Goal: Information Seeking & Learning: Learn about a topic

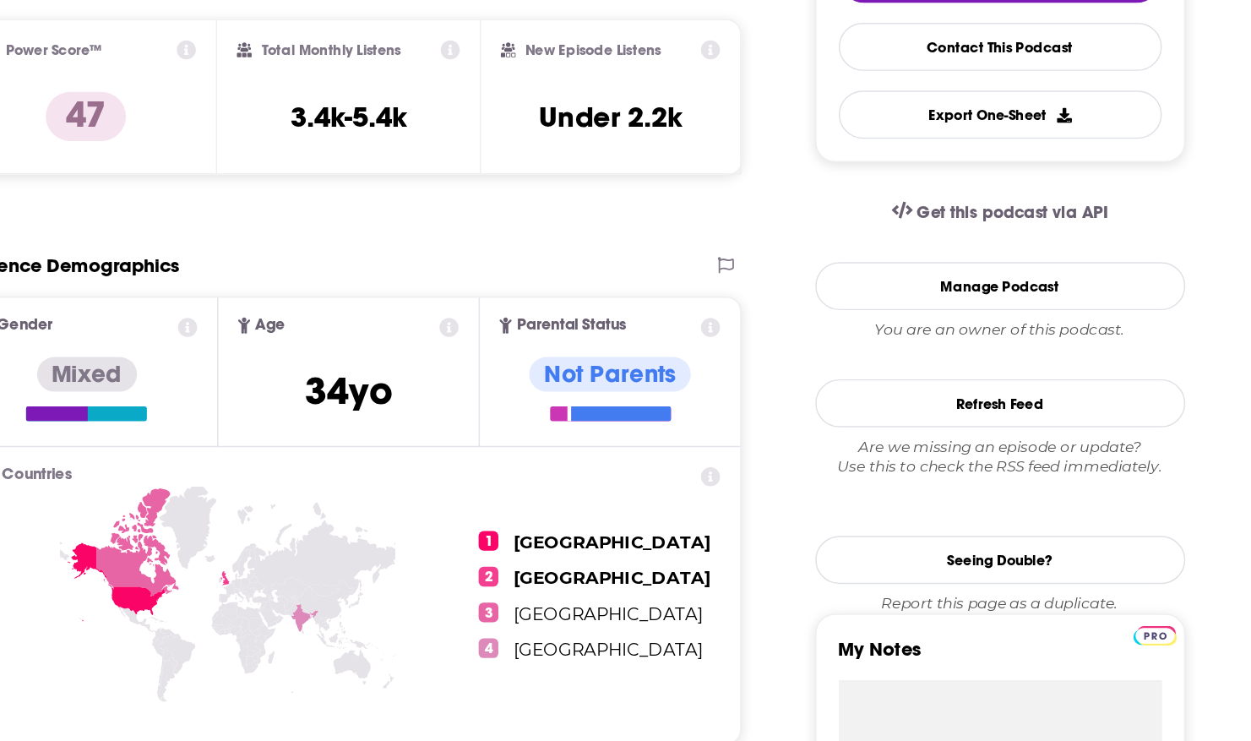
scroll to position [291, 0]
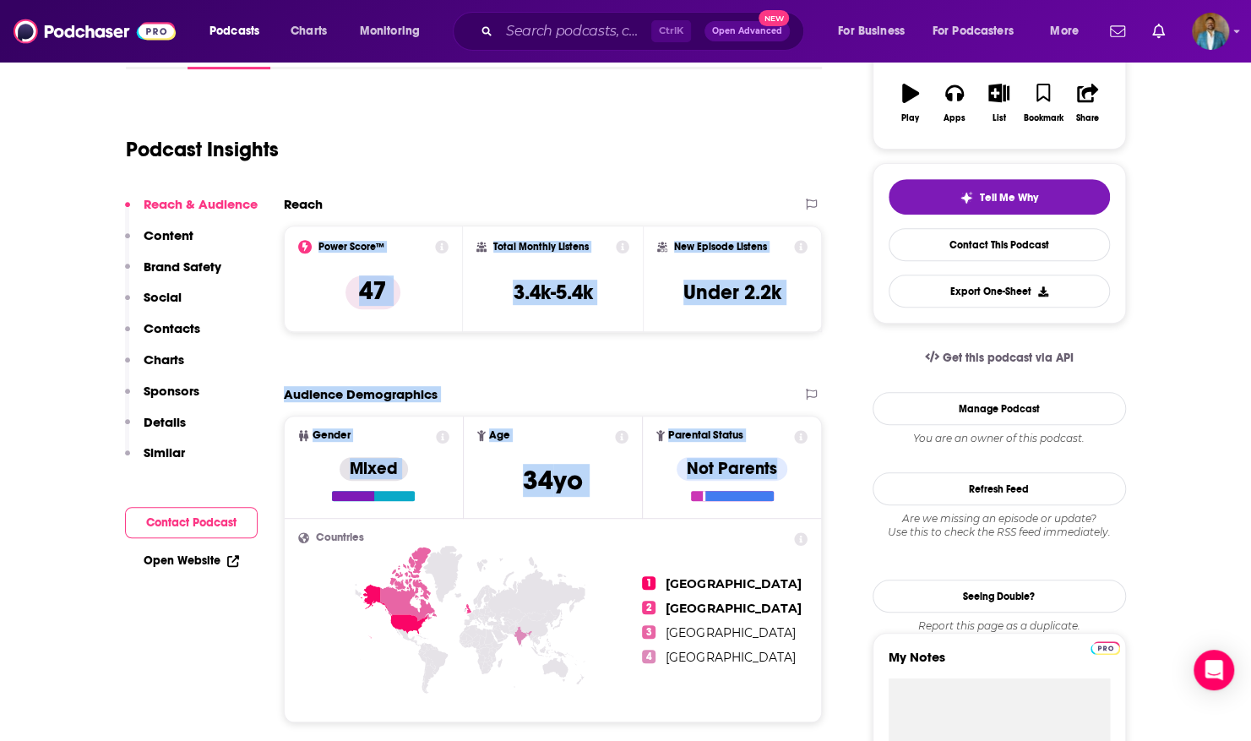
drag, startPoint x: 770, startPoint y: 495, endPoint x: 295, endPoint y: 239, distance: 540.1
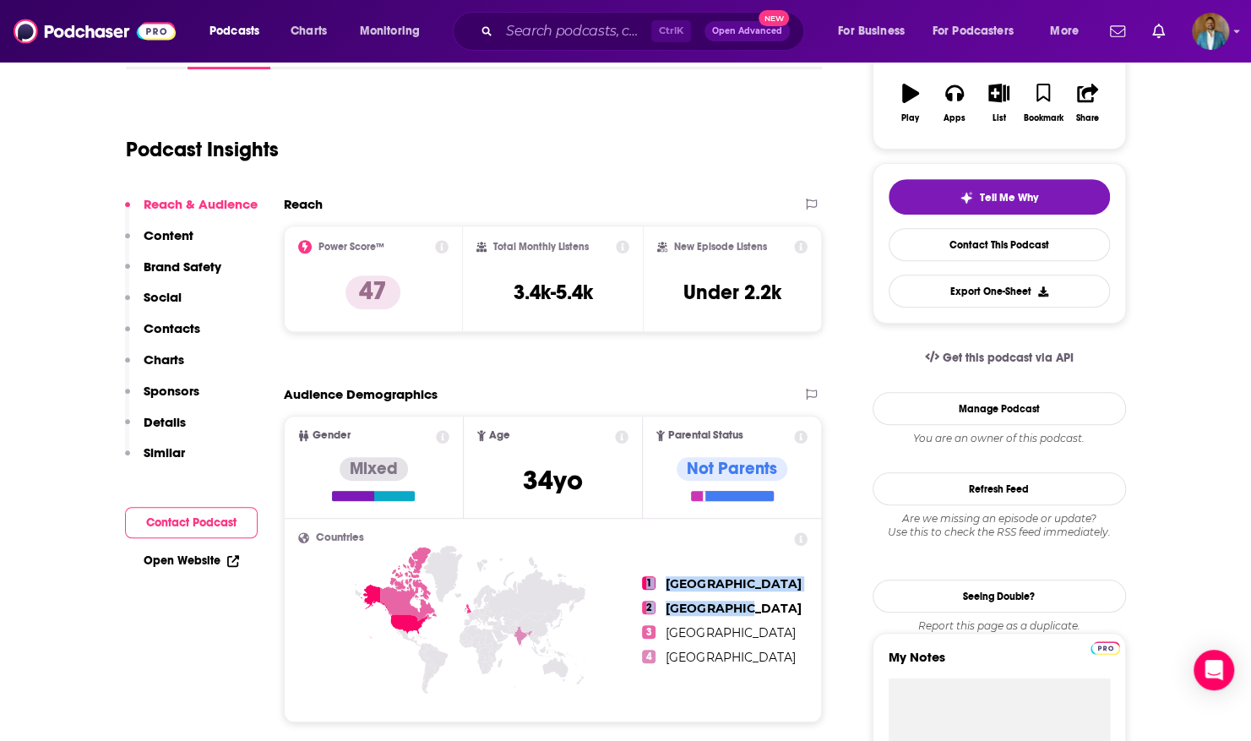
drag, startPoint x: 740, startPoint y: 636, endPoint x: 623, endPoint y: 631, distance: 116.7
click at [623, 631] on div "1 United States 2 United Kingdom 3 Canada 4 India" at bounding box center [553, 620] width 510 height 176
drag, startPoint x: 623, startPoint y: 631, endPoint x: 707, endPoint y: 640, distance: 84.1
click at [707, 640] on ul "1 United States 2 United Kingdom 3 Canada 4 India" at bounding box center [725, 620] width 166 height 176
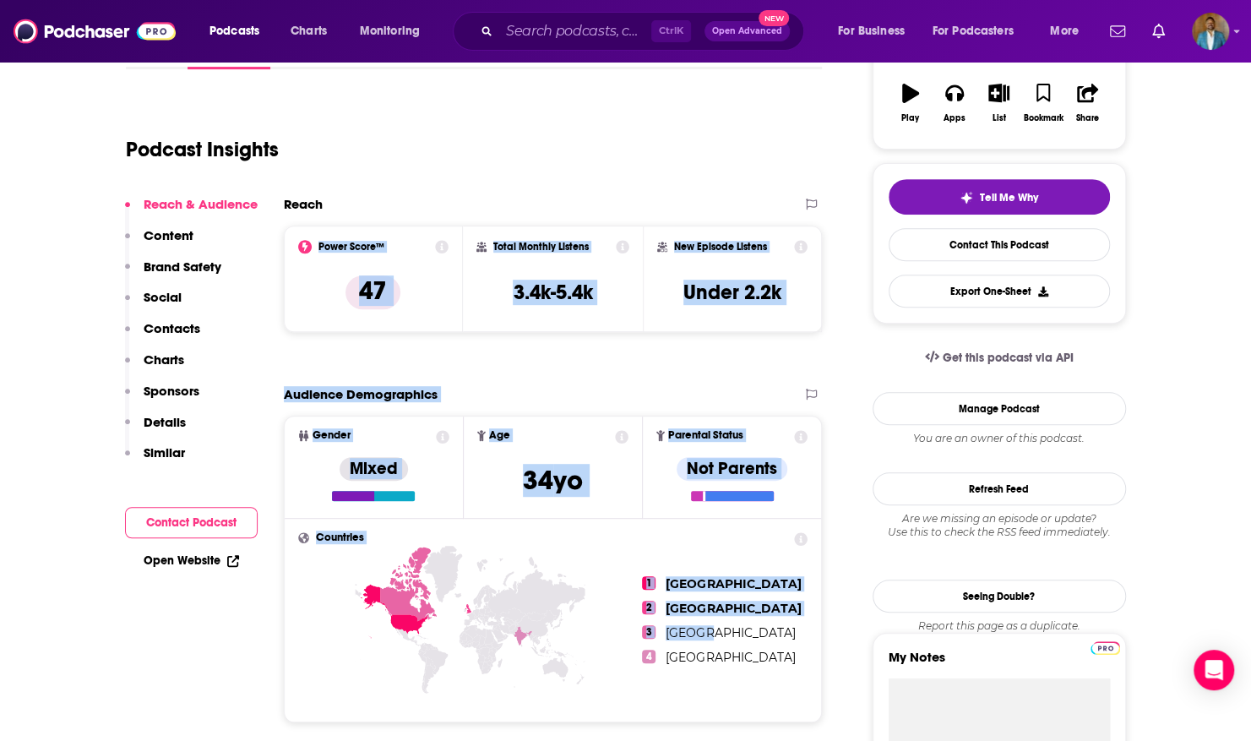
drag, startPoint x: 716, startPoint y: 633, endPoint x: 297, endPoint y: 254, distance: 564.7
drag, startPoint x: 297, startPoint y: 254, endPoint x: 354, endPoint y: 387, distance: 144.2
copy div "Power Score™ 47 Total Monthly Listens 3.4k-5.4k New Episode Listens Under 2.2k …"
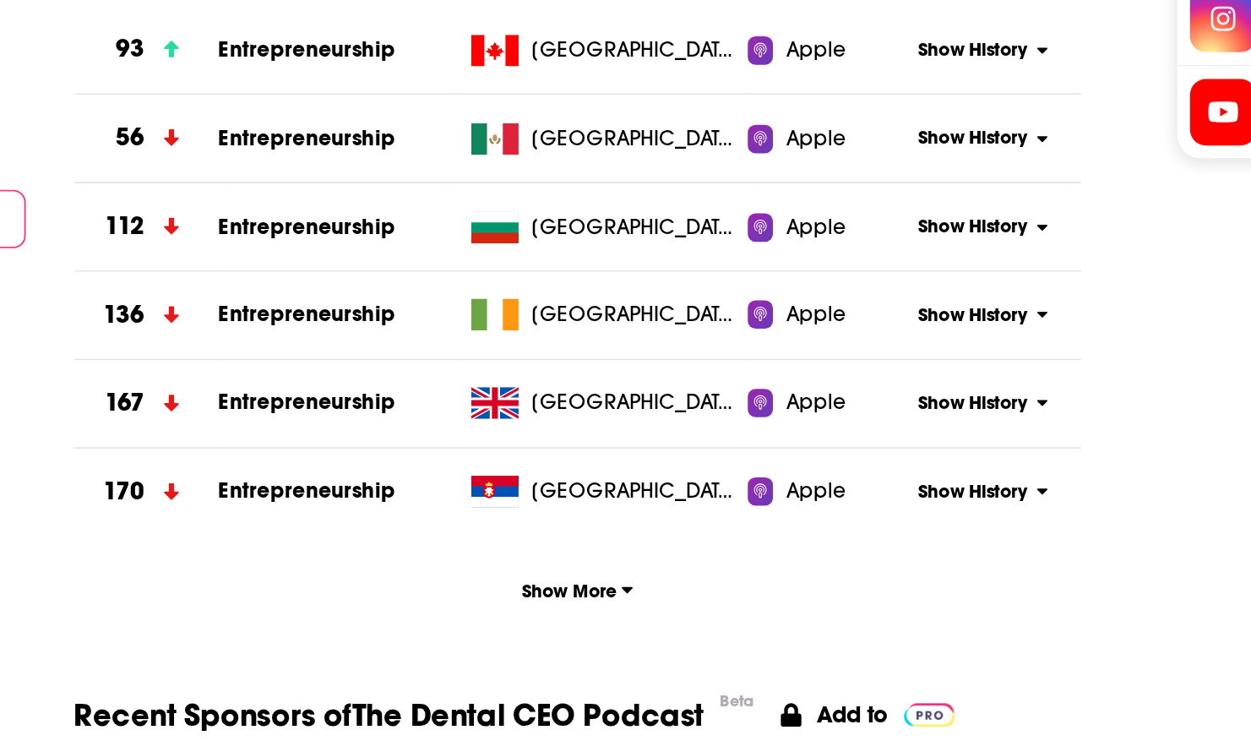
scroll to position [1649, 0]
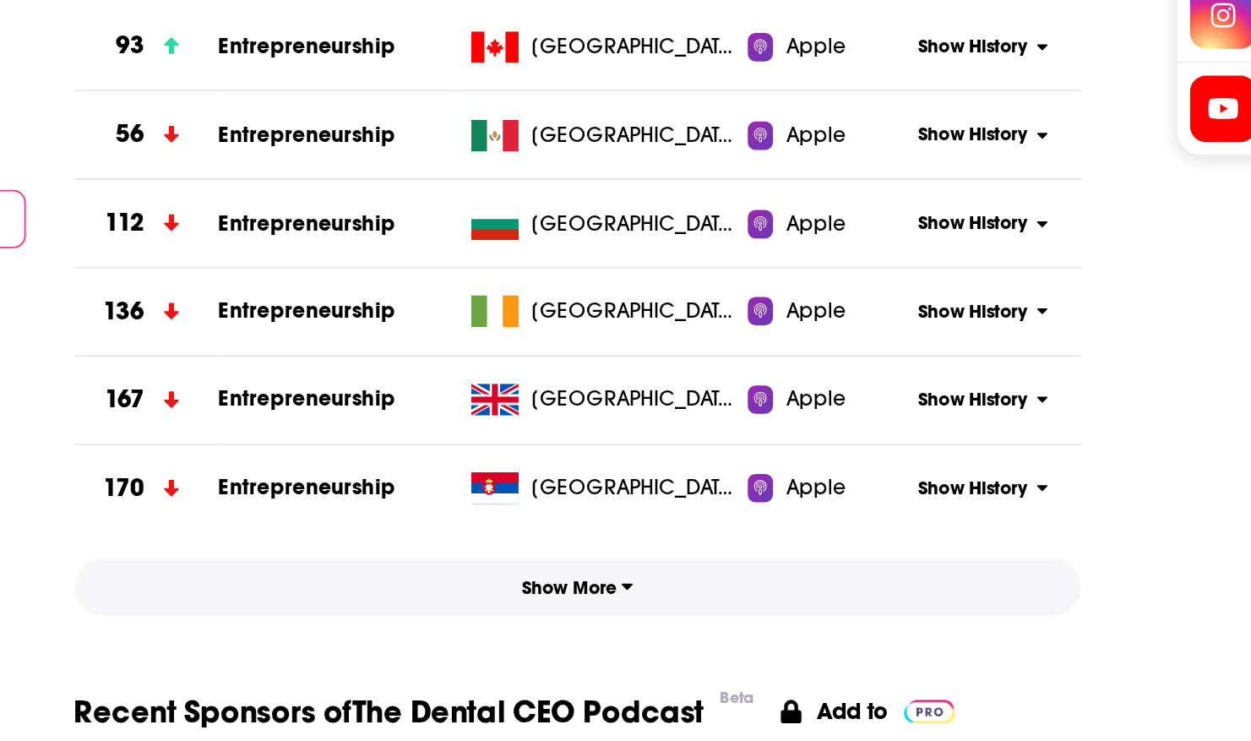
click at [583, 654] on button "Show More" at bounding box center [553, 658] width 539 height 31
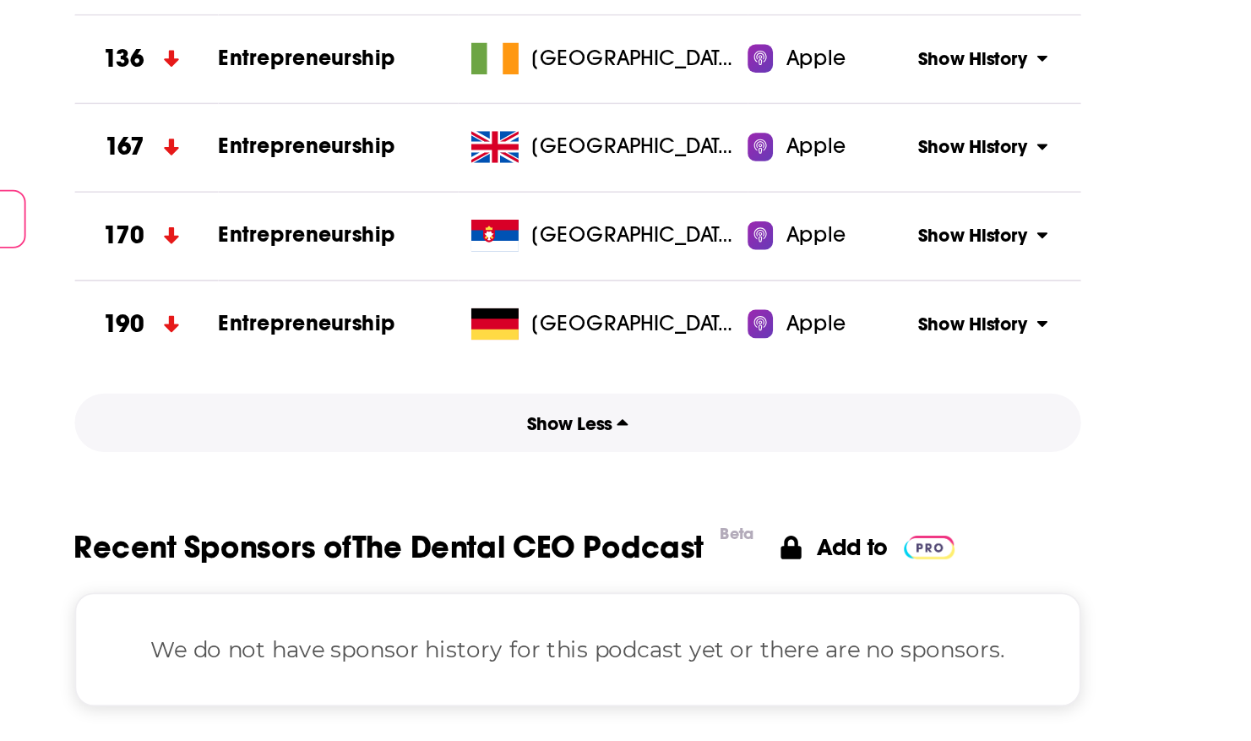
scroll to position [1786, 0]
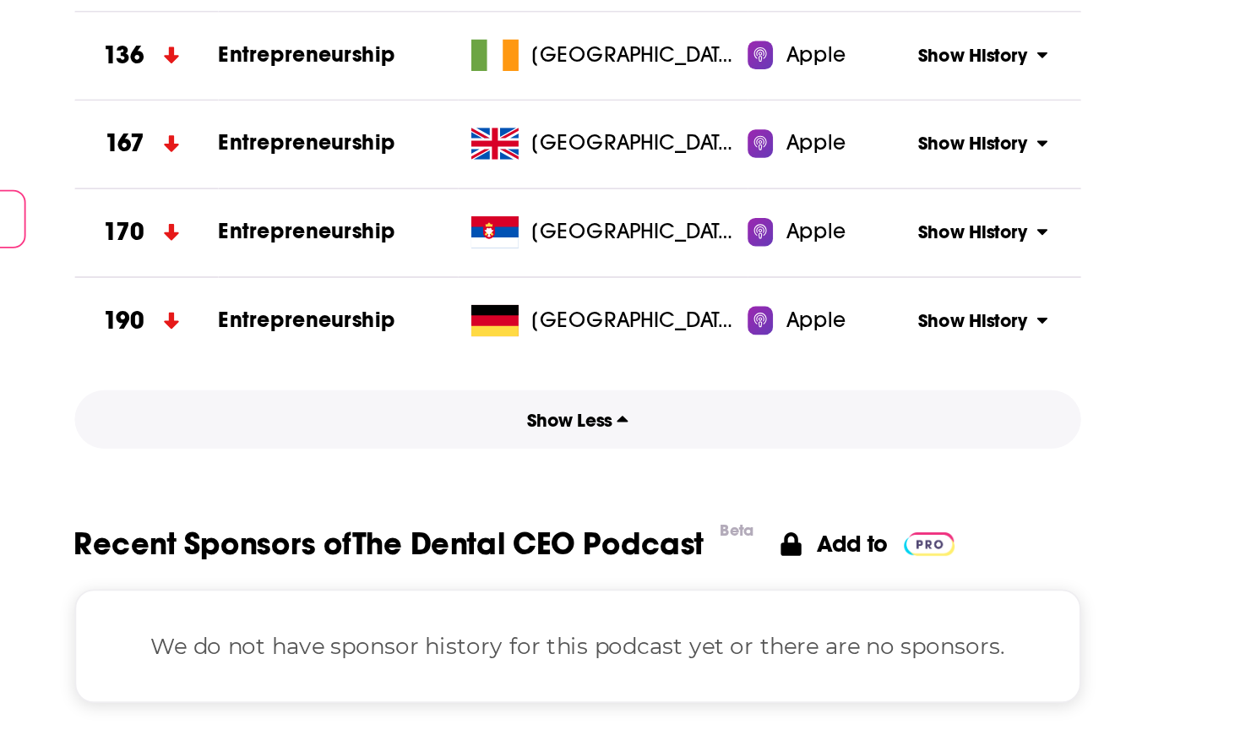
click at [561, 573] on span "Show Less" at bounding box center [552, 570] width 55 height 12
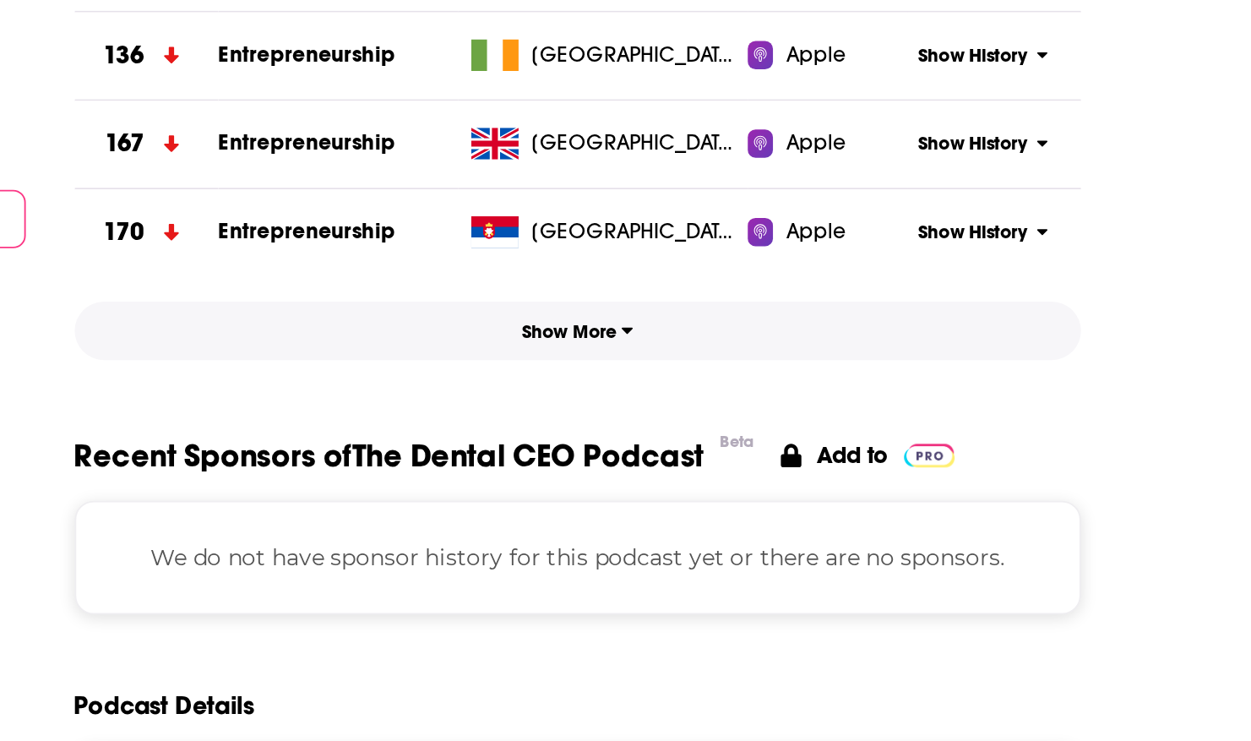
click at [568, 520] on span "Show More" at bounding box center [553, 522] width 60 height 12
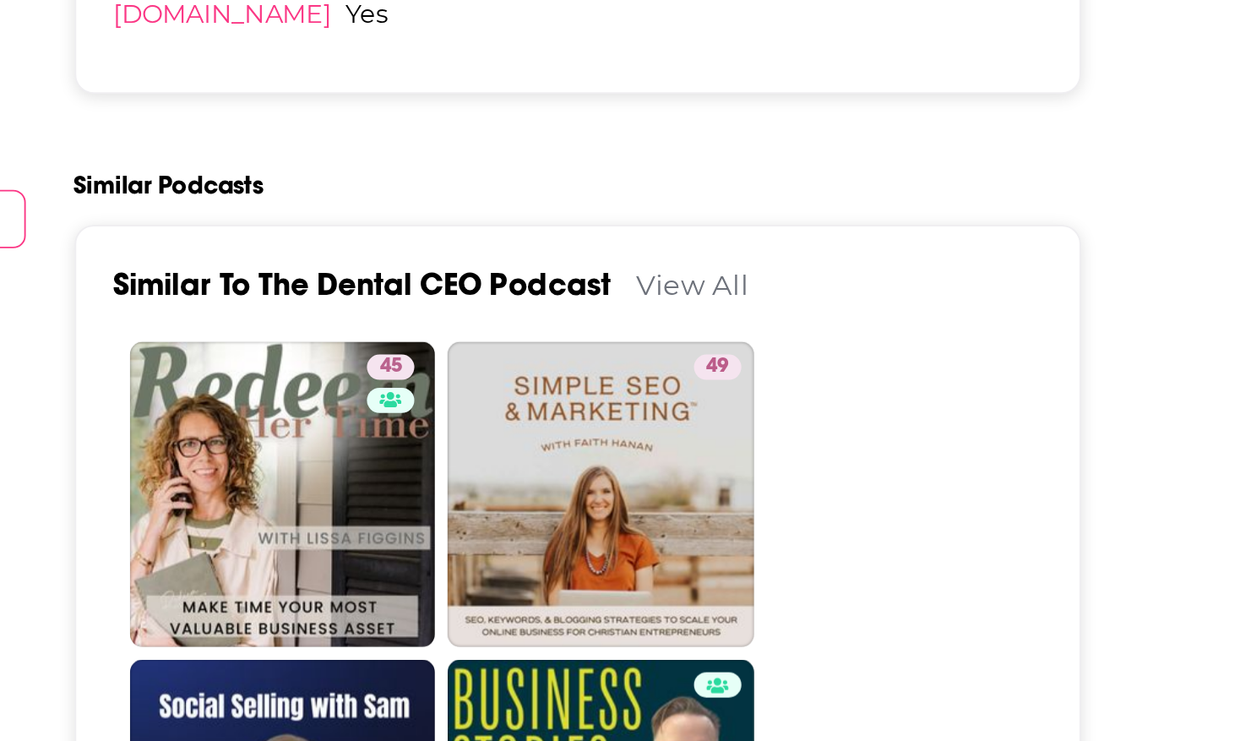
scroll to position [2502, 0]
